Goal: Check status: Check status

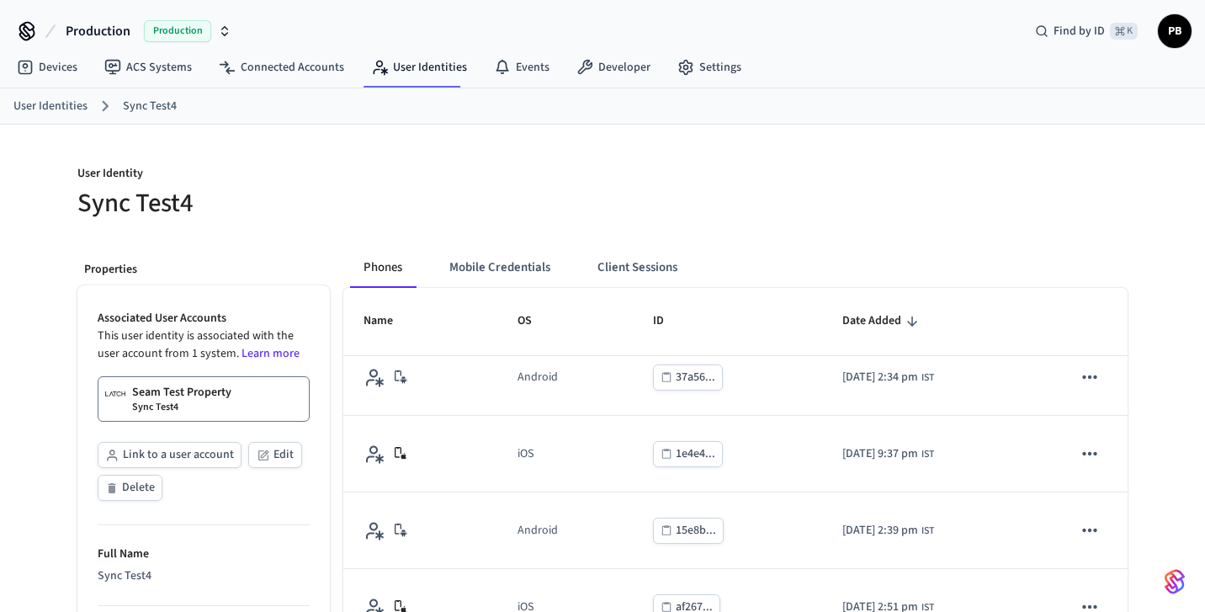
scroll to position [1014, 0]
click at [299, 61] on link "Connected Accounts" at bounding box center [281, 67] width 152 height 30
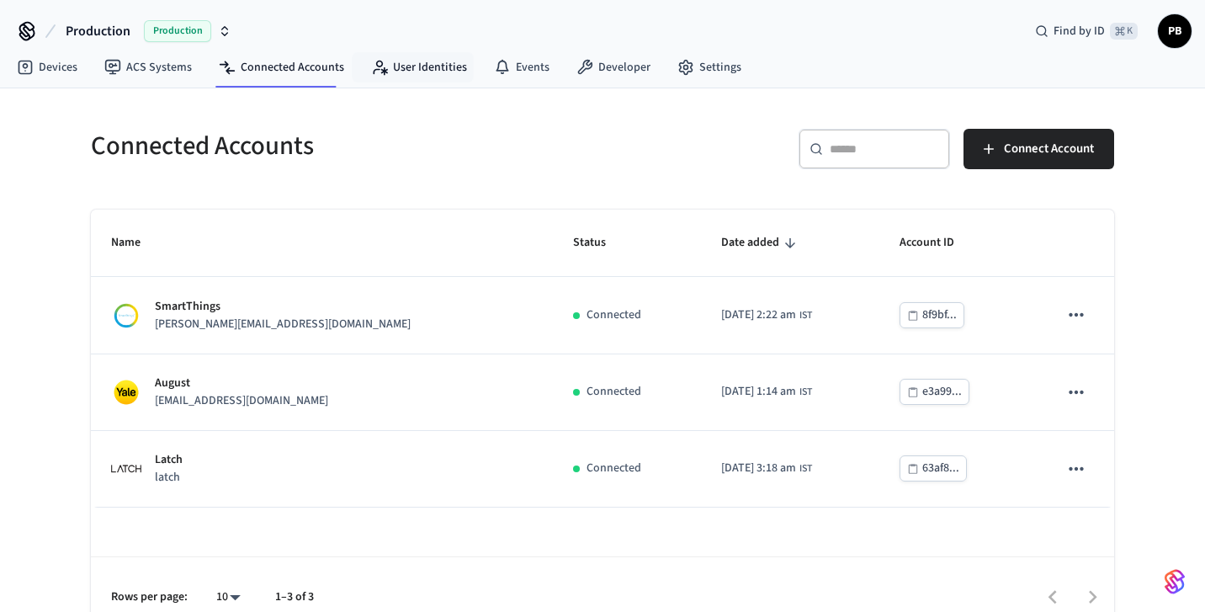
click at [411, 72] on link "User Identities" at bounding box center [419, 67] width 123 height 30
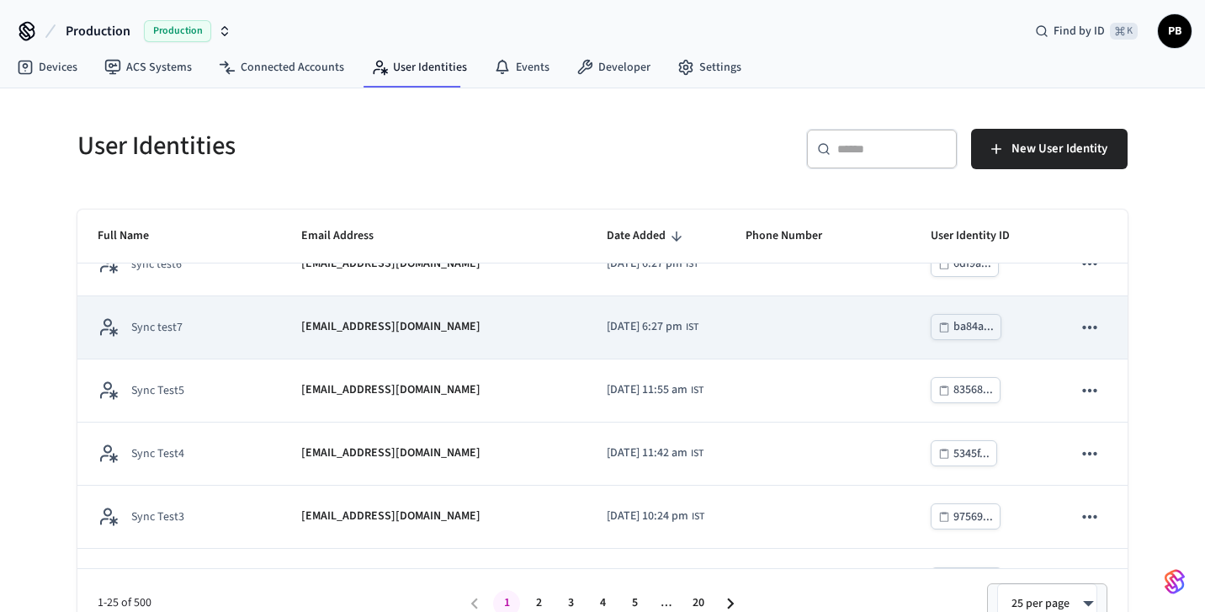
scroll to position [38, 0]
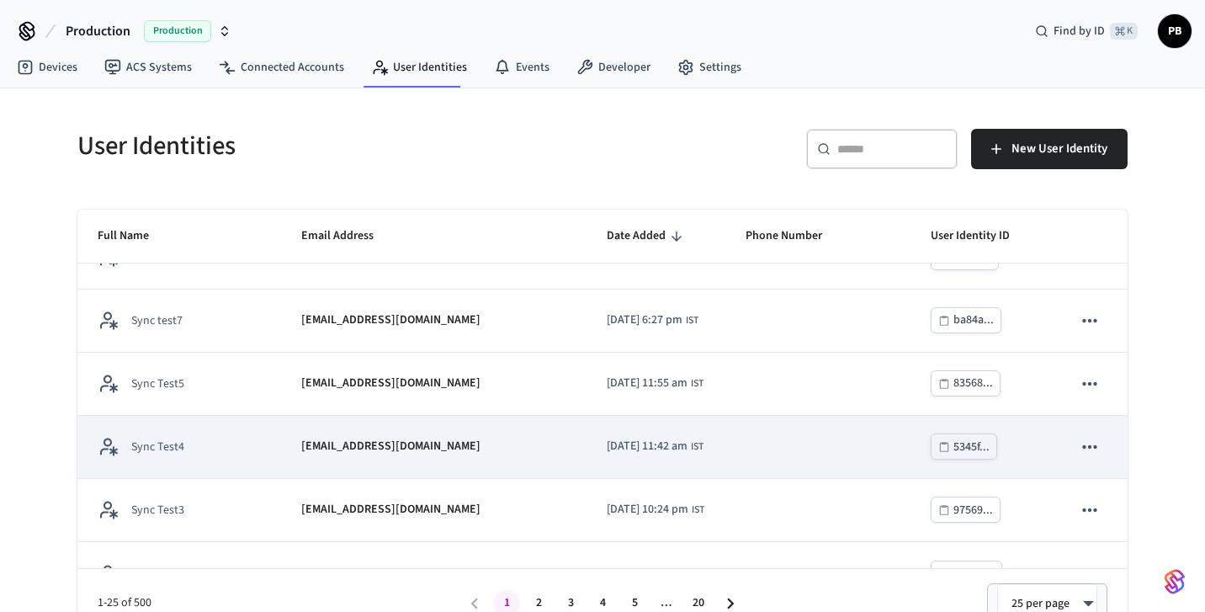
click at [386, 441] on p "[EMAIL_ADDRESS][DOMAIN_NAME]" at bounding box center [390, 447] width 179 height 18
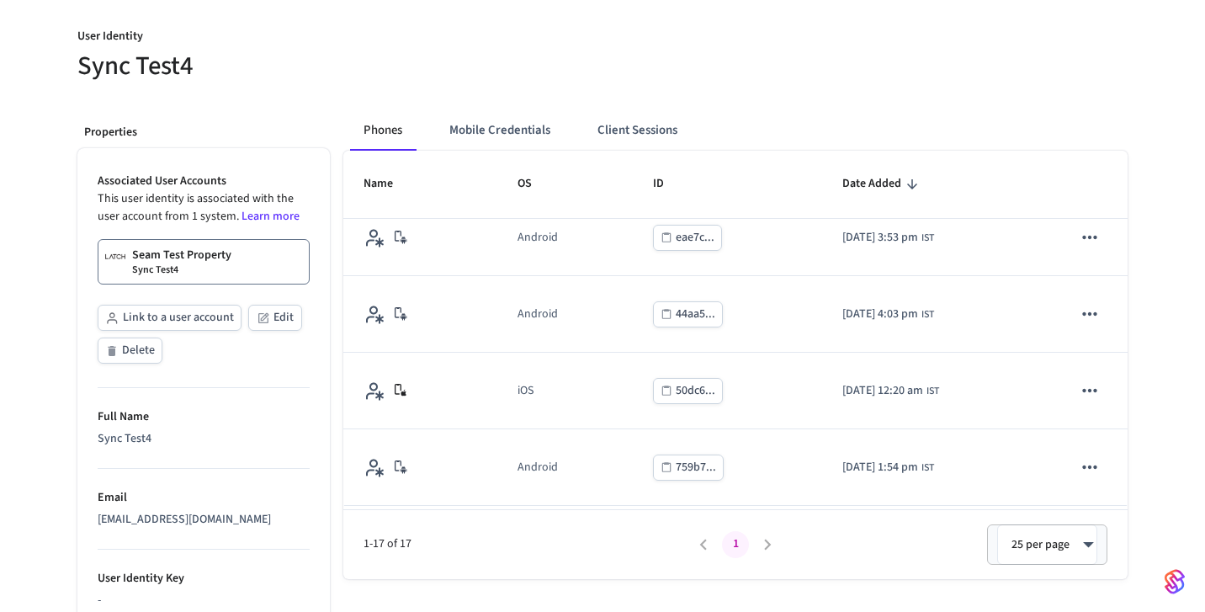
scroll to position [134, 0]
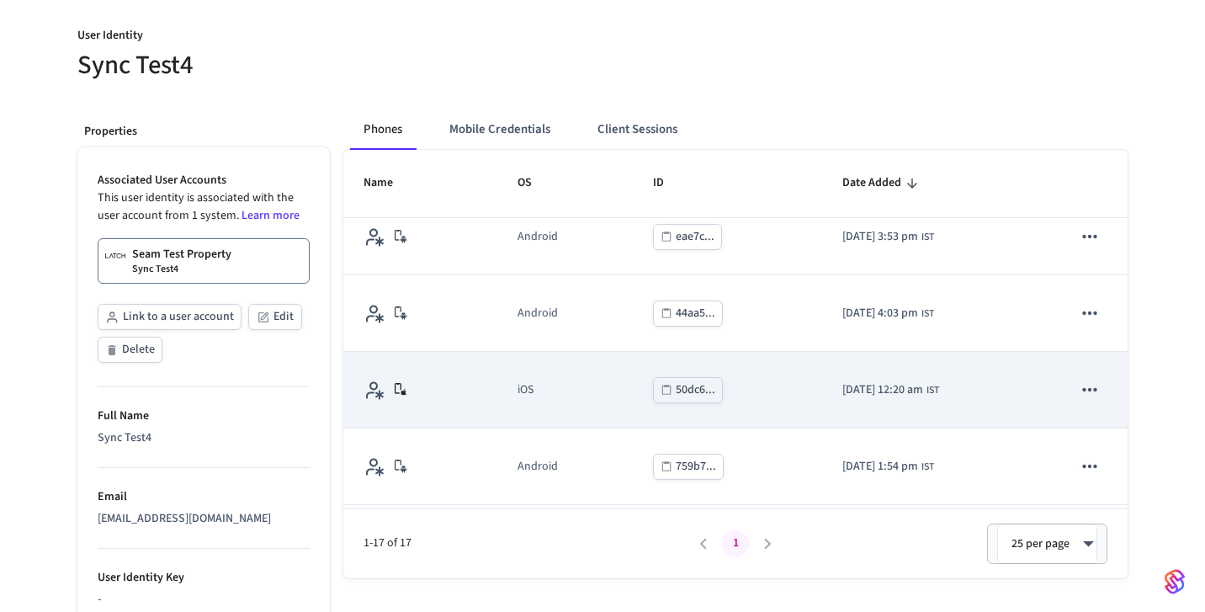
click at [822, 372] on td "2025/10/16 at 12:20 am IST" at bounding box center [937, 390] width 230 height 77
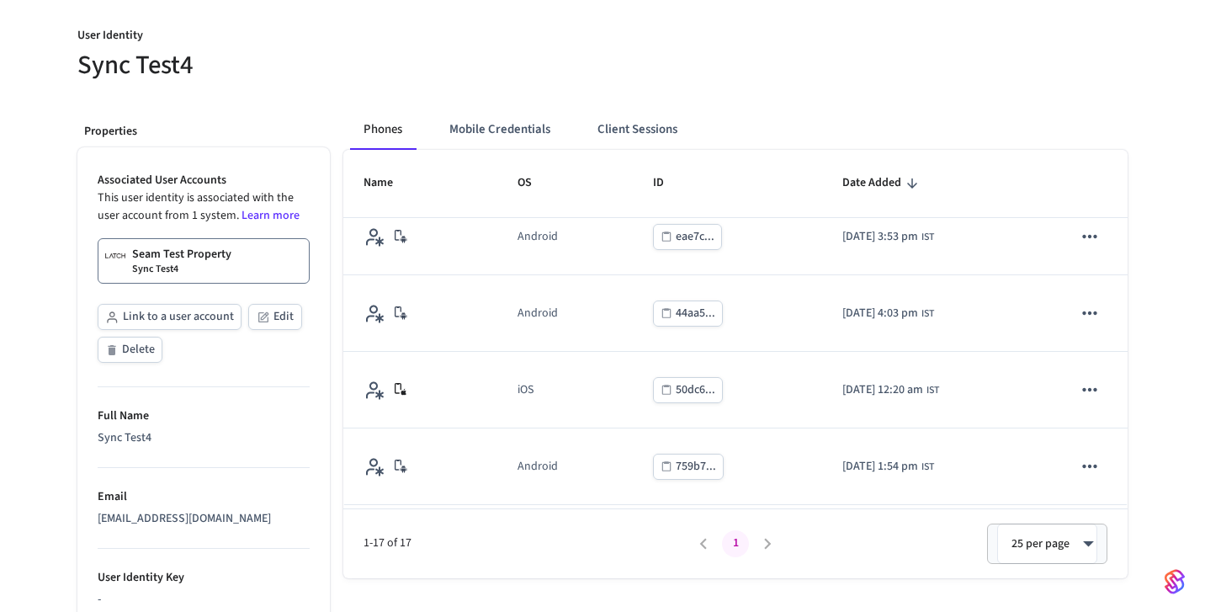
click at [639, 119] on button "Client Sessions" at bounding box center [637, 129] width 107 height 40
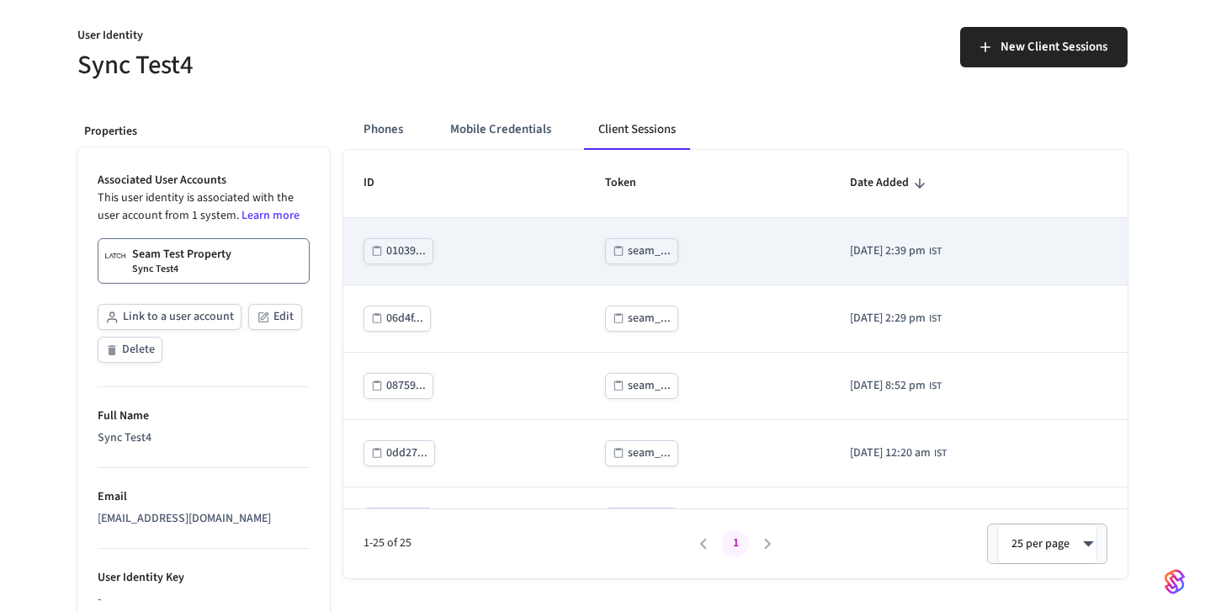
click at [615, 248] on icon "sticky table" at bounding box center [619, 251] width 9 height 10
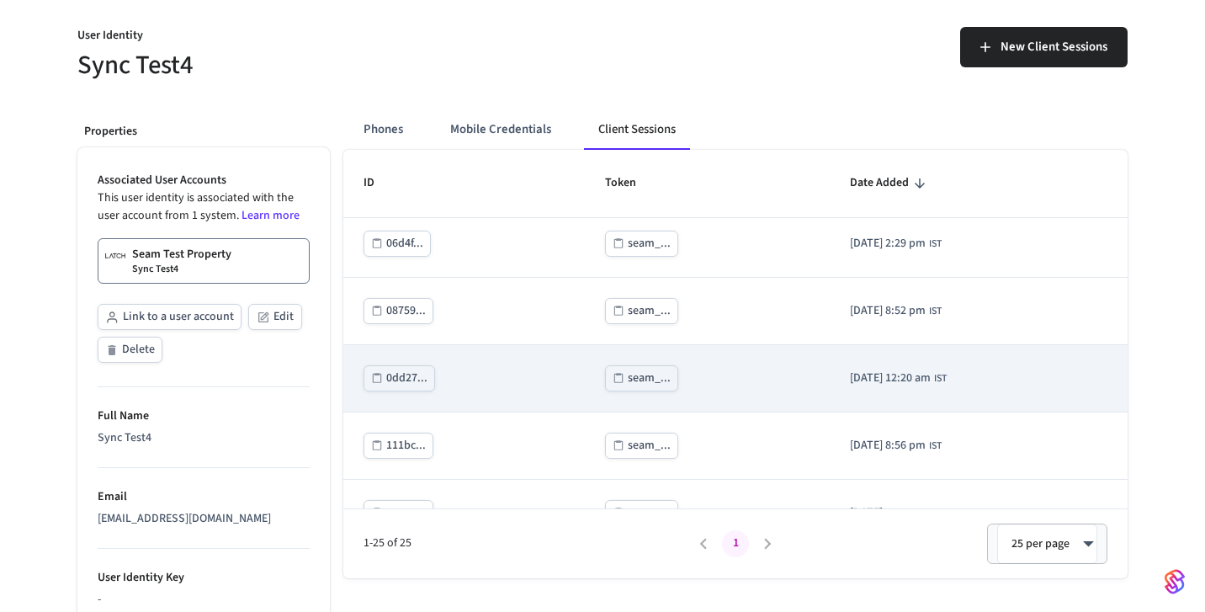
scroll to position [79, 0]
click at [613, 373] on icon "sticky table" at bounding box center [619, 374] width 12 height 12
